Goal: Information Seeking & Learning: Check status

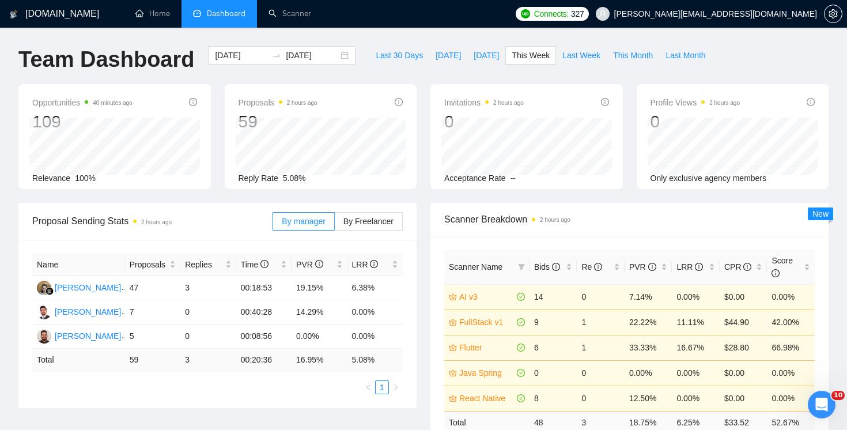
scroll to position [0, 34]
click at [645, 59] on span "This Month" at bounding box center [633, 55] width 40 height 13
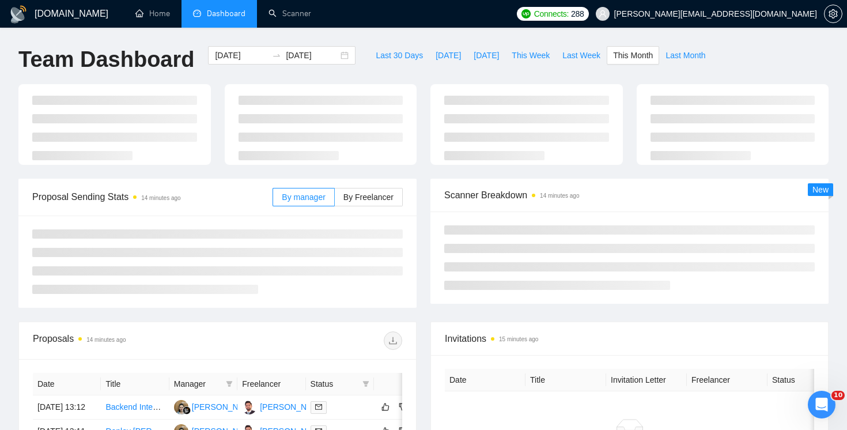
type input "[DATE]"
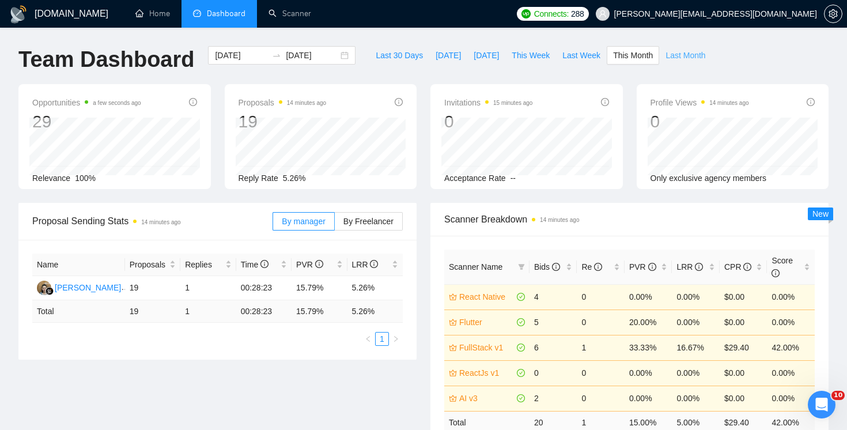
click at [676, 60] on span "Last Month" at bounding box center [685, 55] width 40 height 13
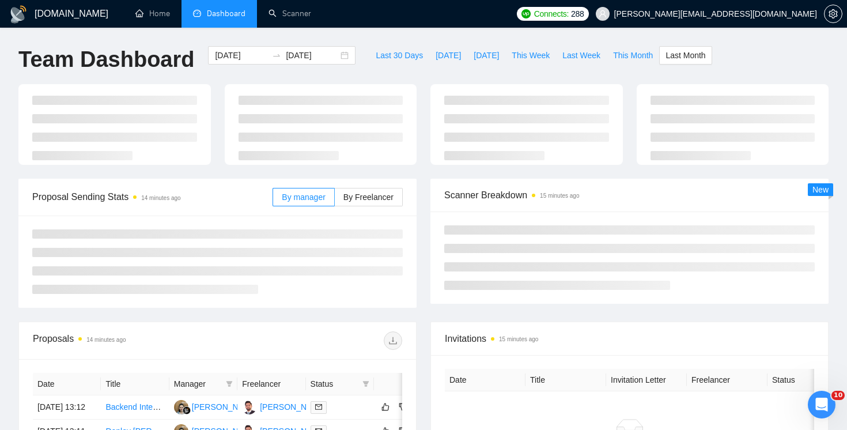
type input "[DATE]"
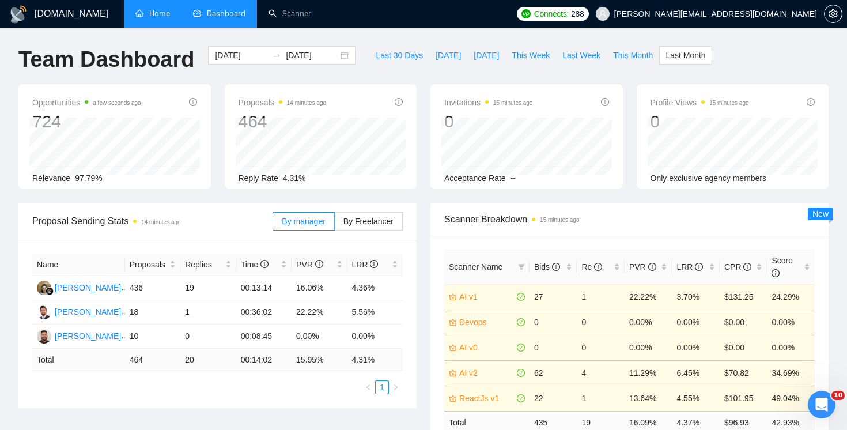
click at [150, 16] on link "Home" at bounding box center [152, 14] width 35 height 10
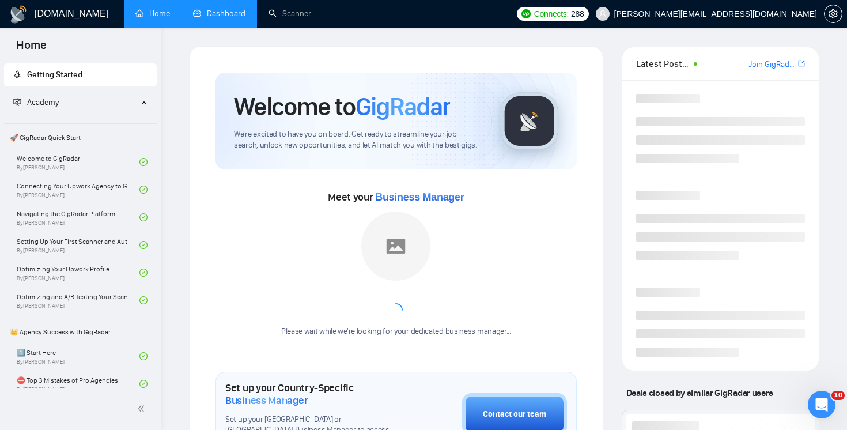
click at [218, 18] on link "Dashboard" at bounding box center [219, 14] width 52 height 10
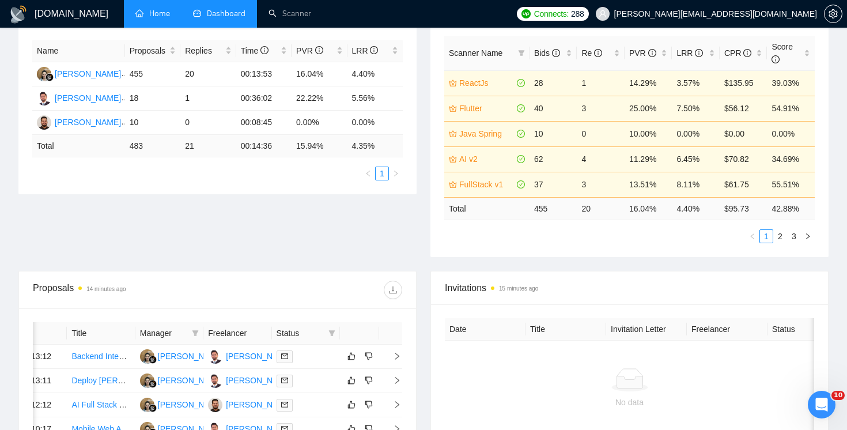
scroll to position [199, 0]
